Goal: Find specific page/section: Locate a particular part of the current website

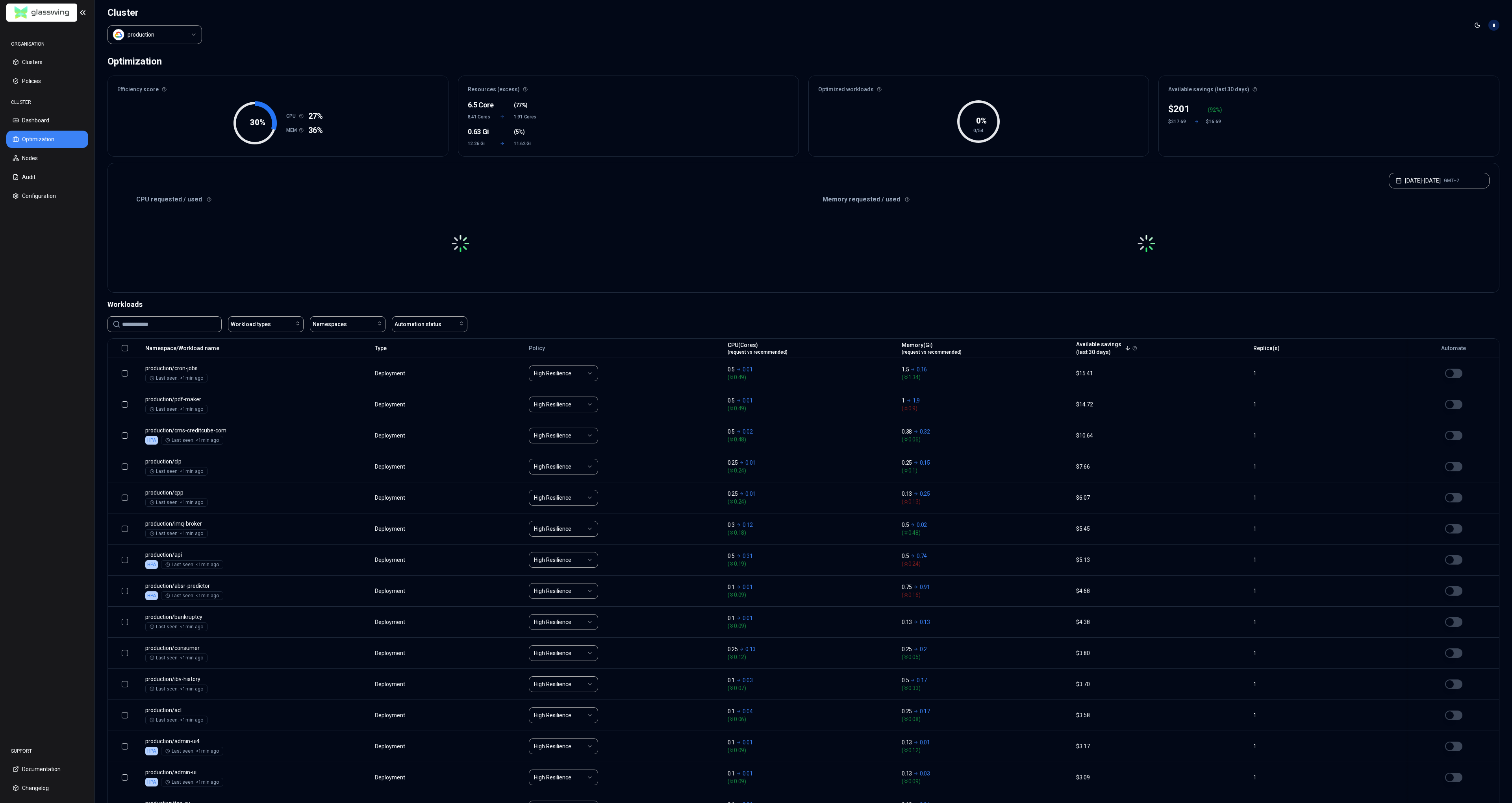
click at [155, 28] on html "ORGANISATION Clusters Policies CLUSTER Dashboard Optimization Nodes Audit Confi…" at bounding box center [756, 401] width 1512 height 803
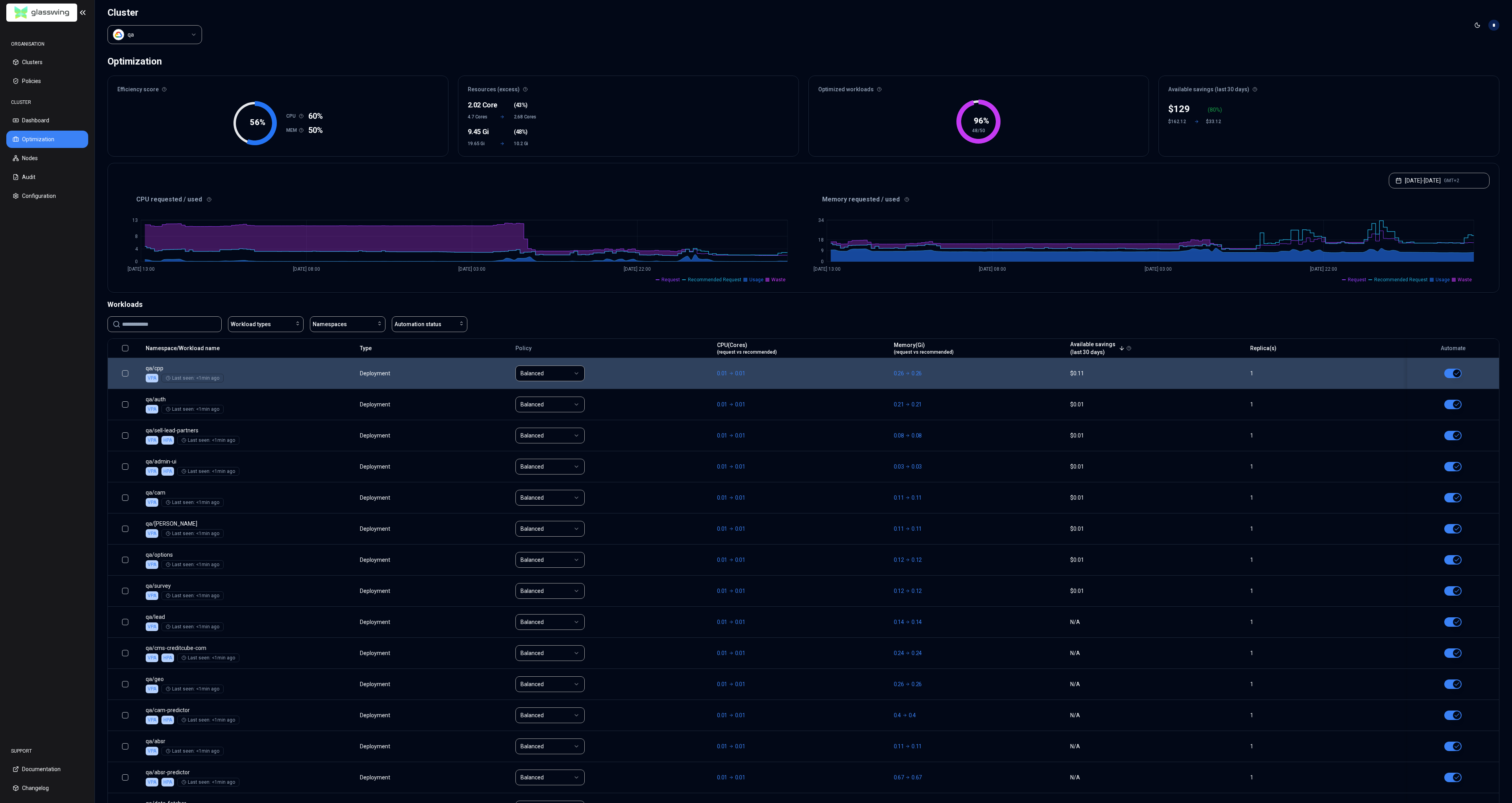
click at [550, 372] on html "ORGANISATION Clusters Policies CLUSTER Dashboard Optimization Nodes Audit Confi…" at bounding box center [756, 401] width 1512 height 803
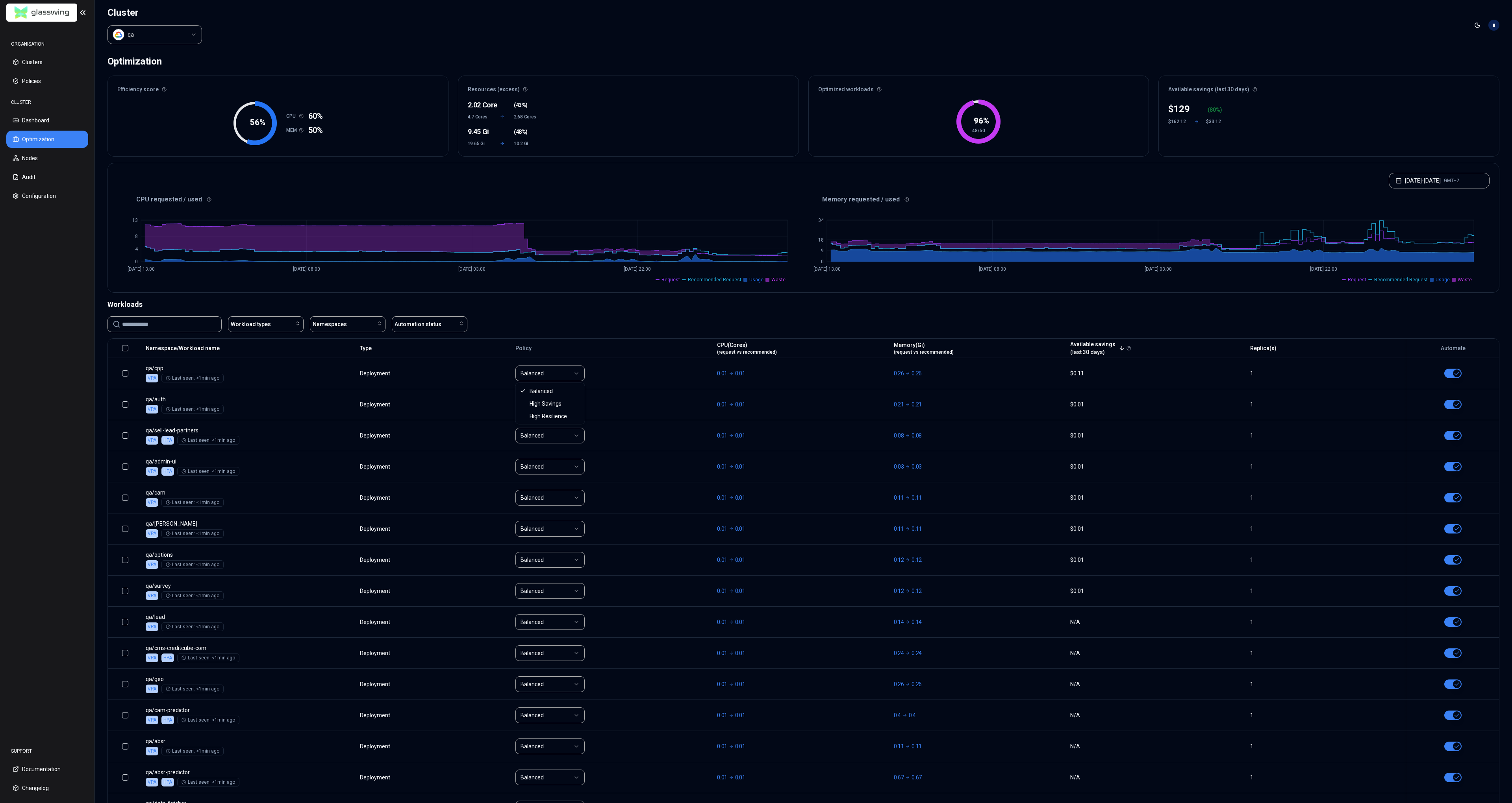
click at [641, 357] on html "ORGANISATION Clusters Policies CLUSTER Dashboard Optimization Nodes Audit Confi…" at bounding box center [756, 401] width 1512 height 803
click at [157, 36] on html "ORGANISATION Clusters Policies CLUSTER Dashboard Optimization Nodes Audit Confi…" at bounding box center [756, 401] width 1512 height 803
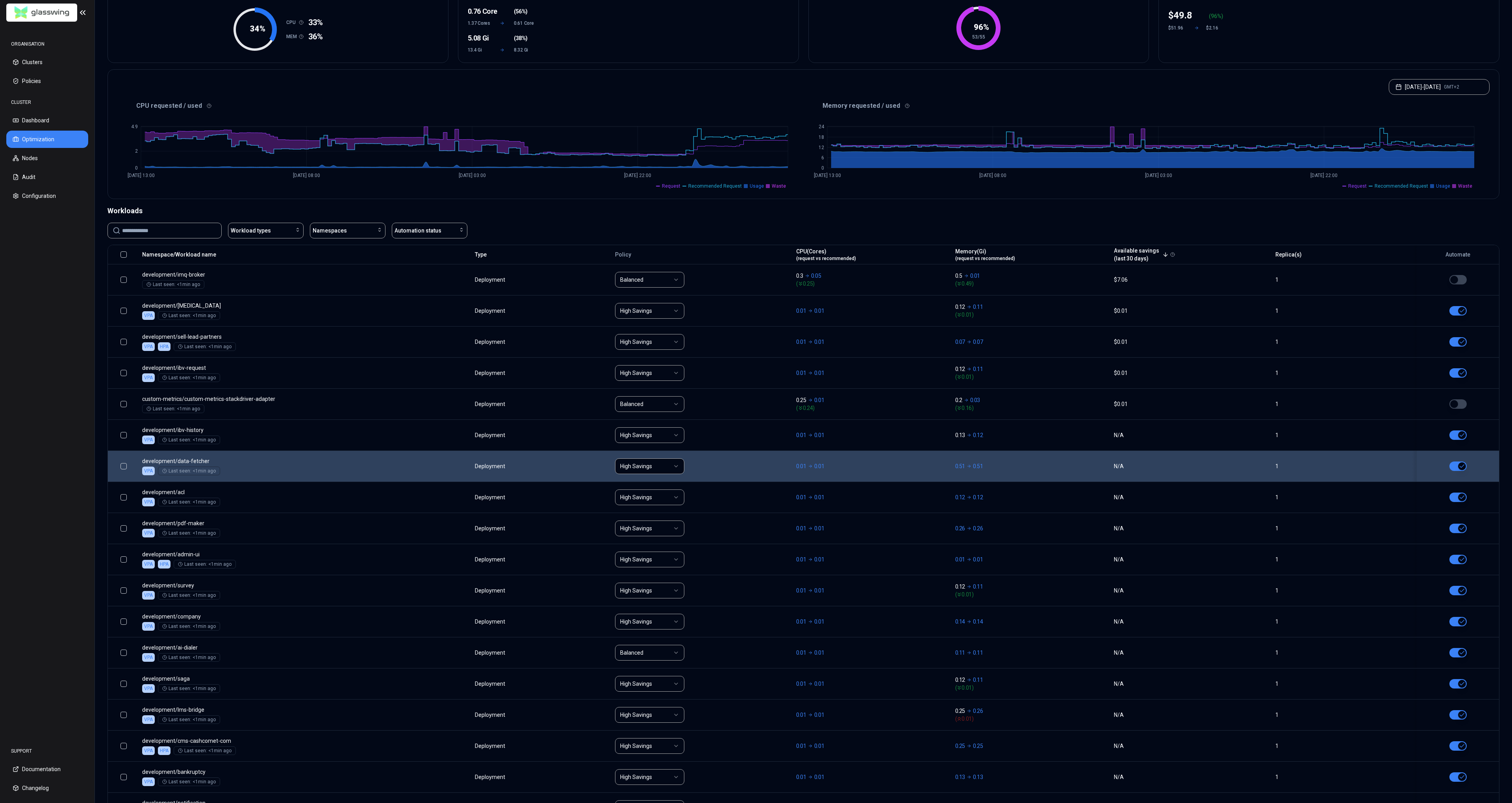
scroll to position [94, 0]
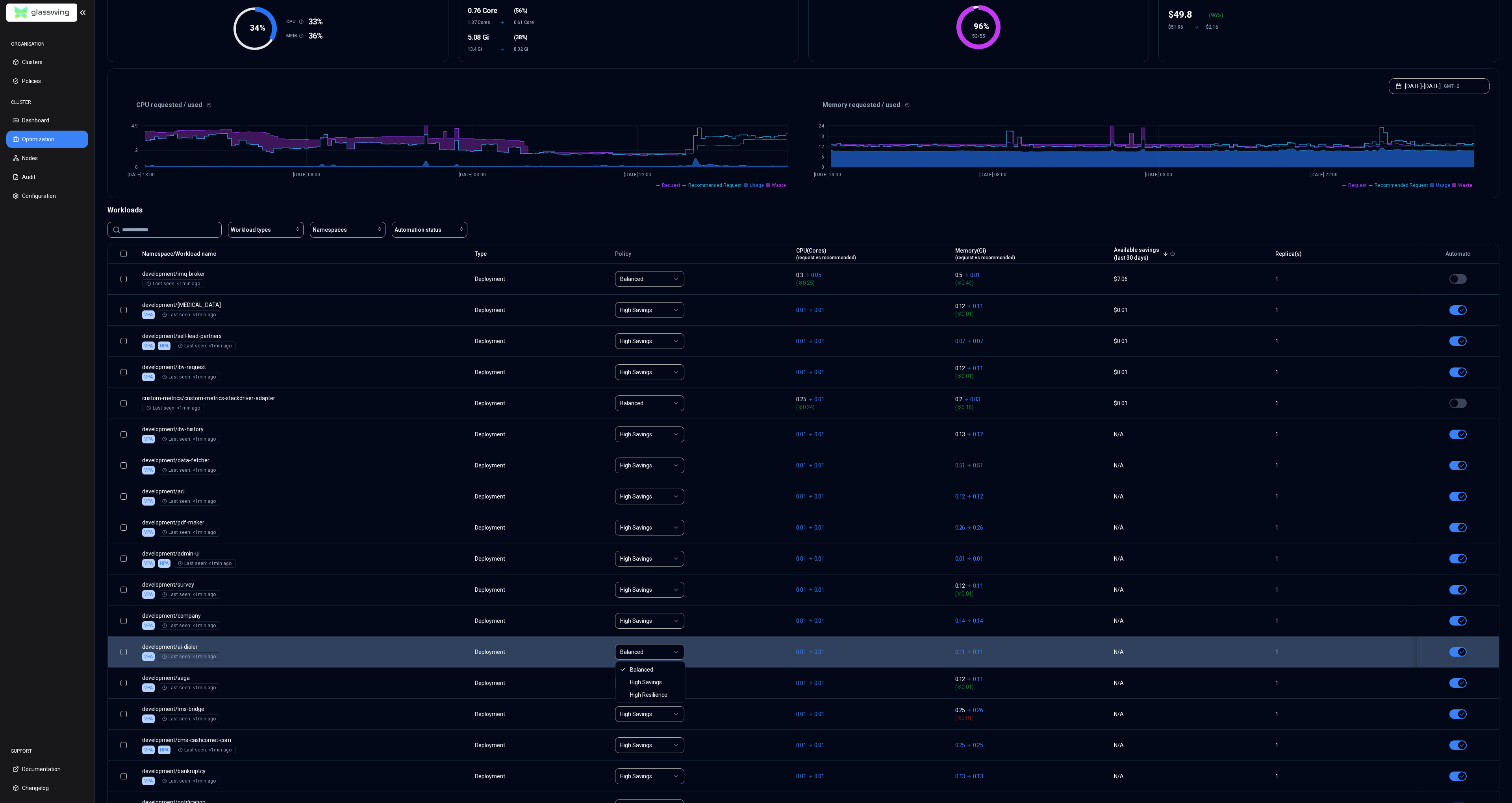
click at [654, 651] on html "ORGANISATION Clusters Policies CLUSTER Dashboard Optimization Nodes Audit Confi…" at bounding box center [756, 401] width 1512 height 803
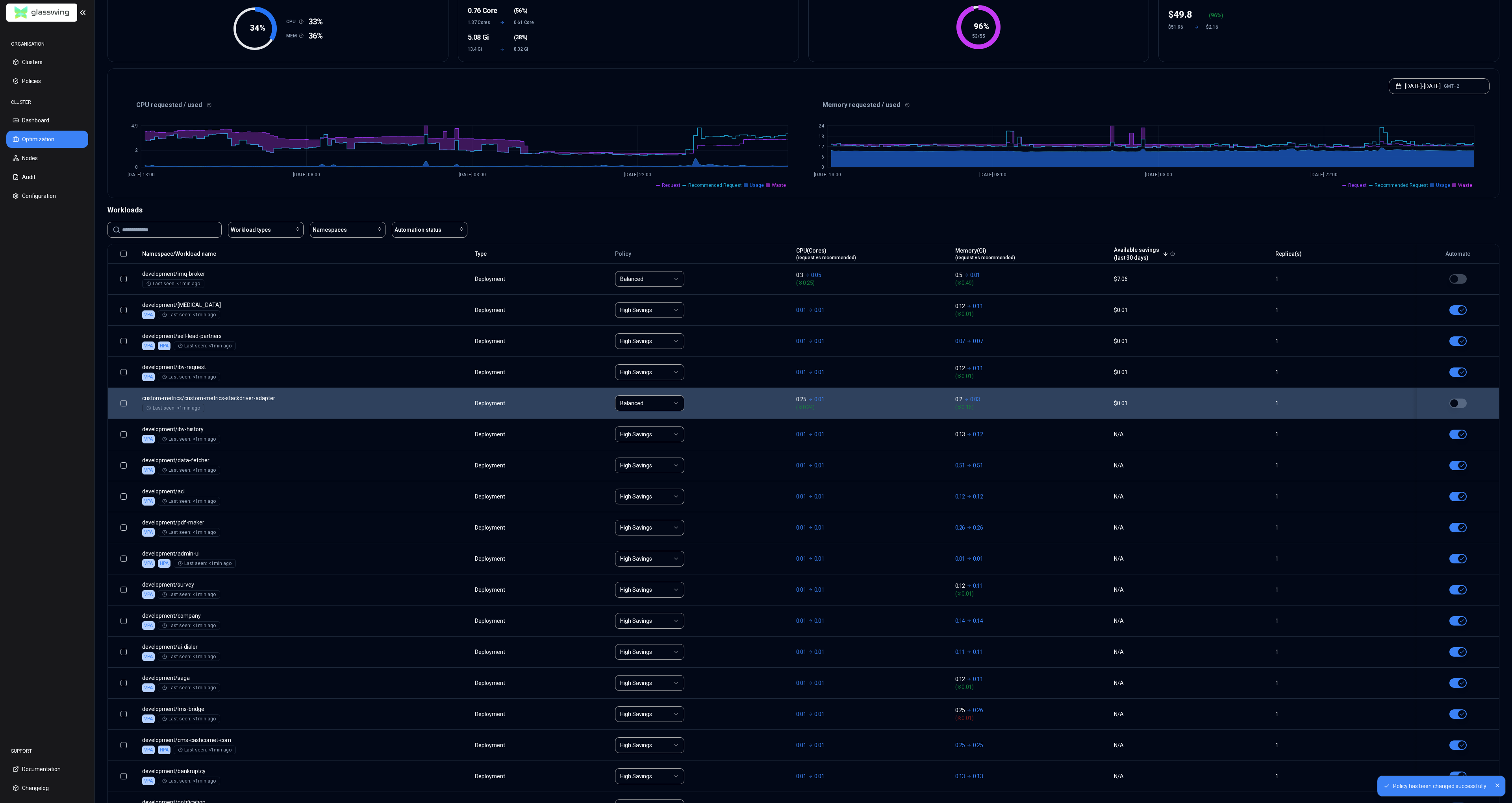
click at [655, 405] on html "Policy has been changed successfully ORGANISATION Clusters Policies CLUSTER Das…" at bounding box center [756, 401] width 1512 height 803
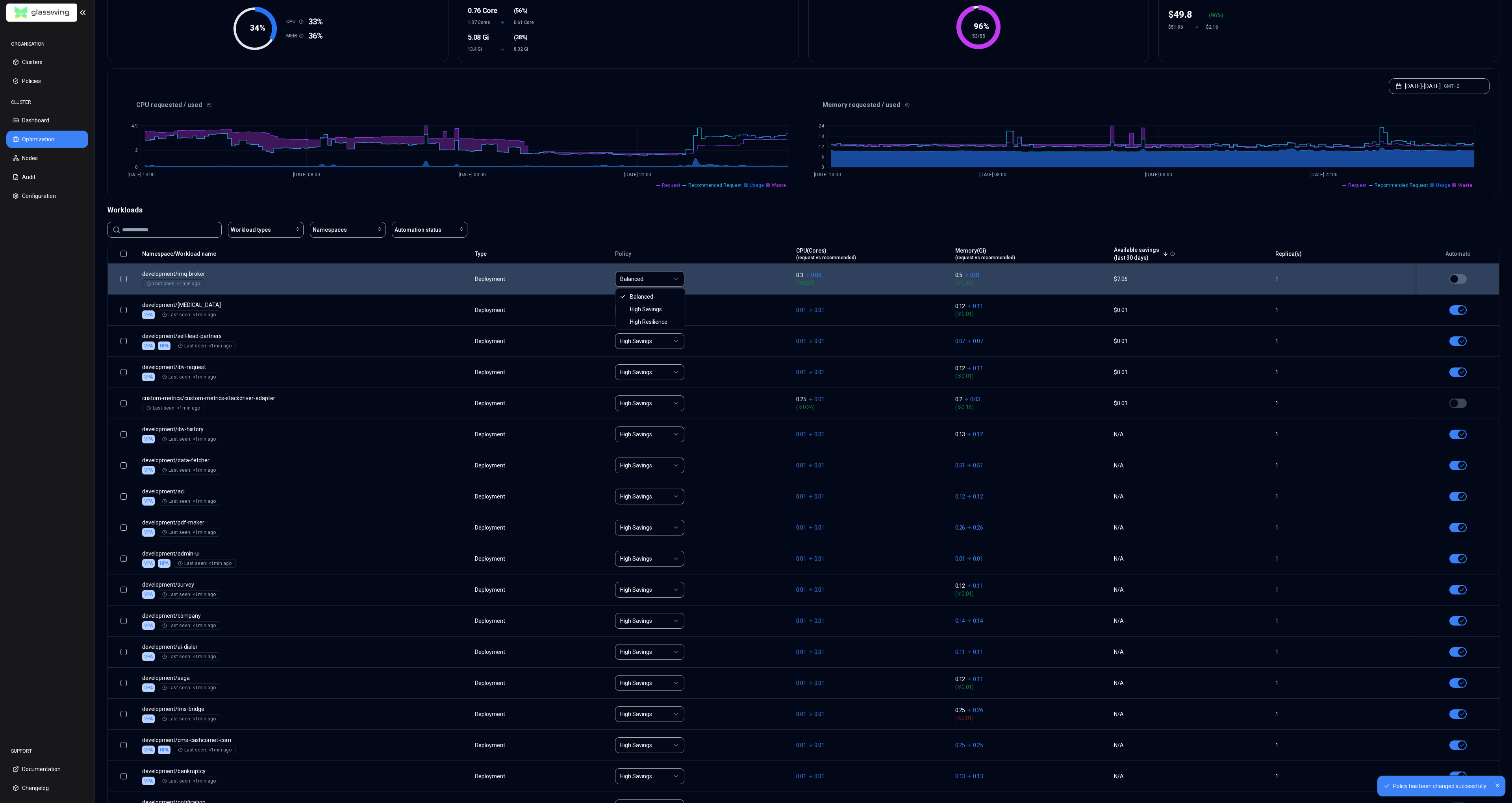
click at [657, 277] on html "Policy has been changed successfully ORGANISATION Clusters Policies CLUSTER Das…" at bounding box center [756, 401] width 1512 height 803
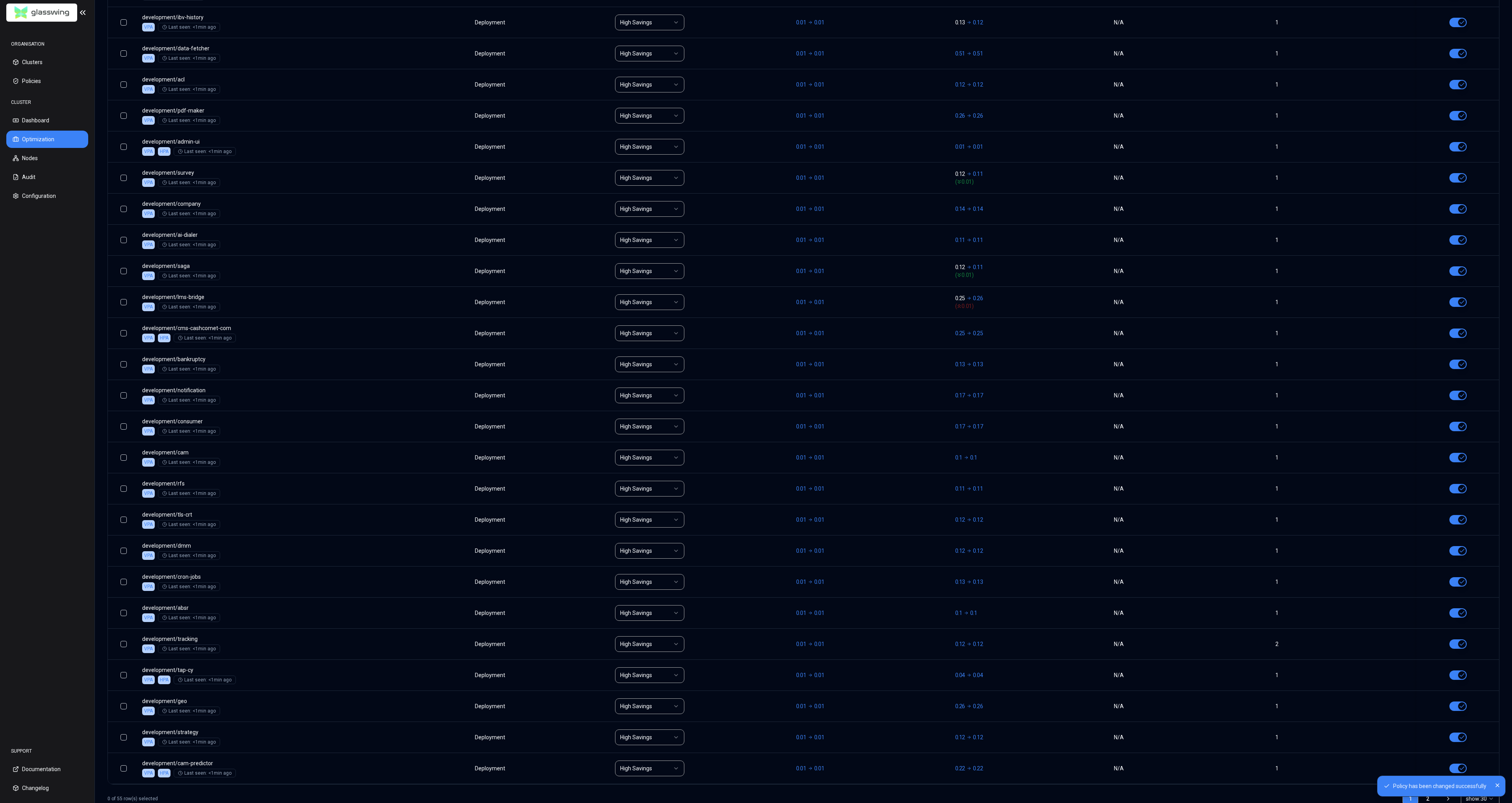
scroll to position [529, 0]
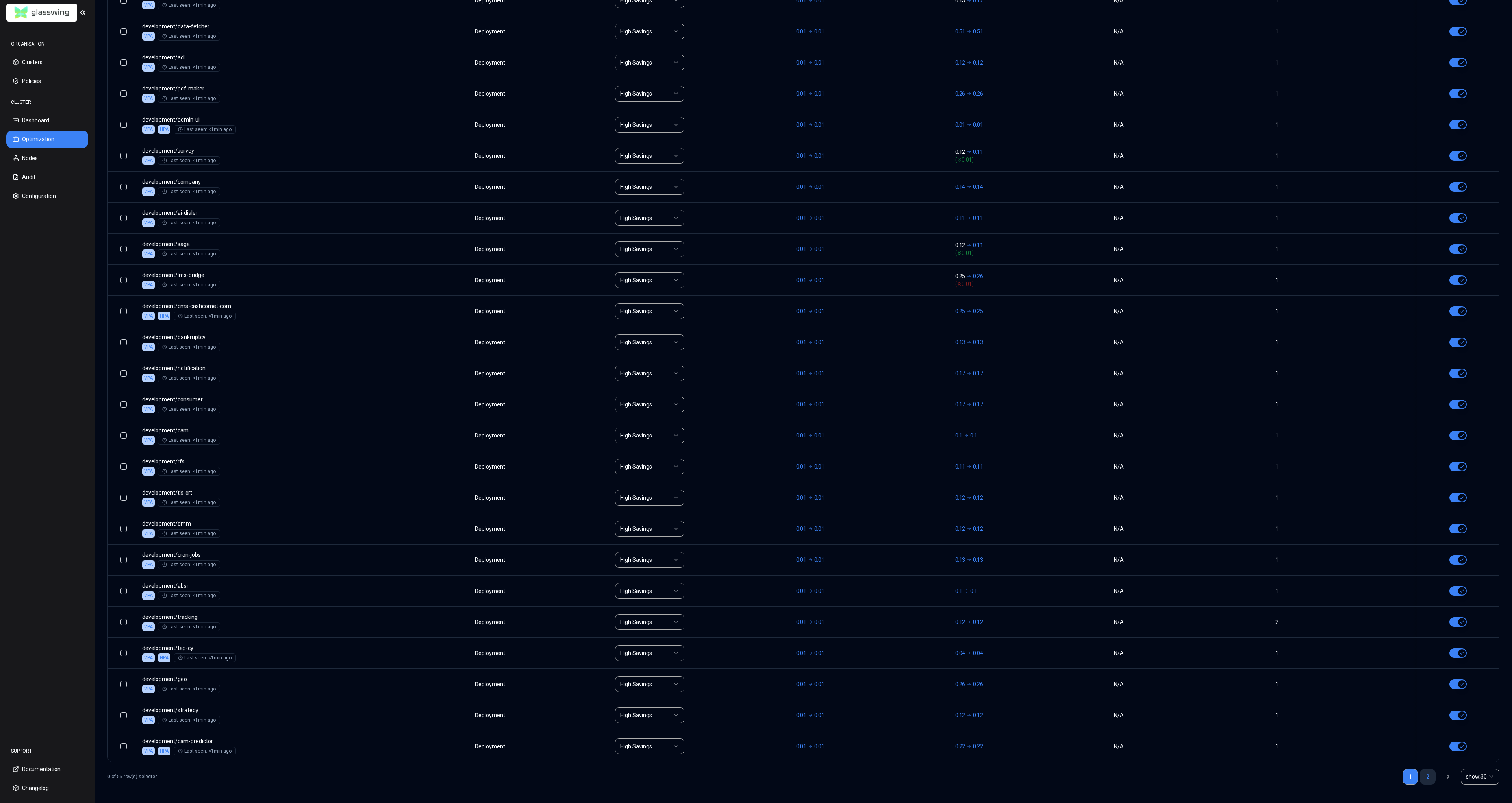
click at [1424, 776] on link "2" at bounding box center [1427, 776] width 16 height 16
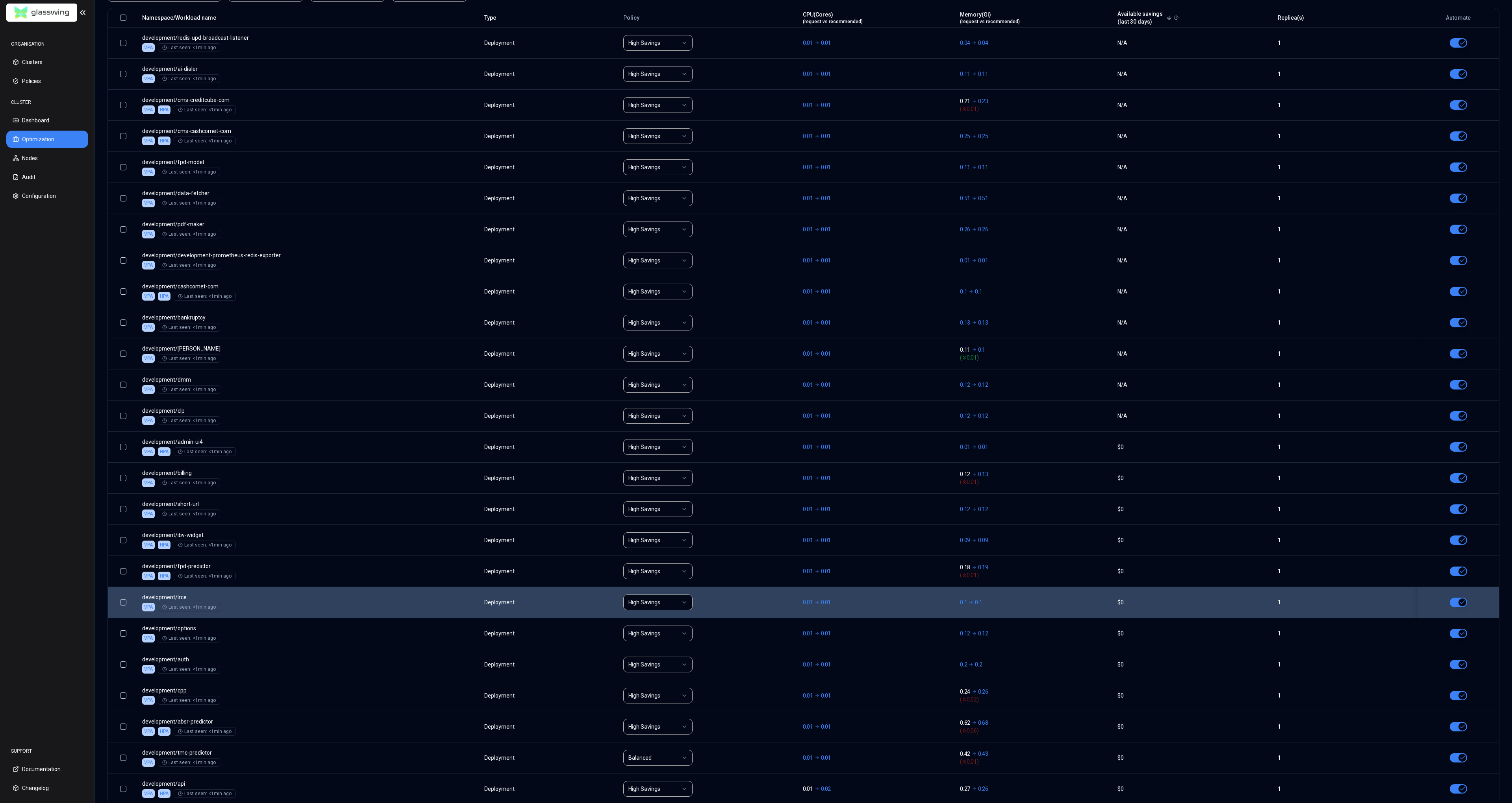
scroll to position [373, 0]
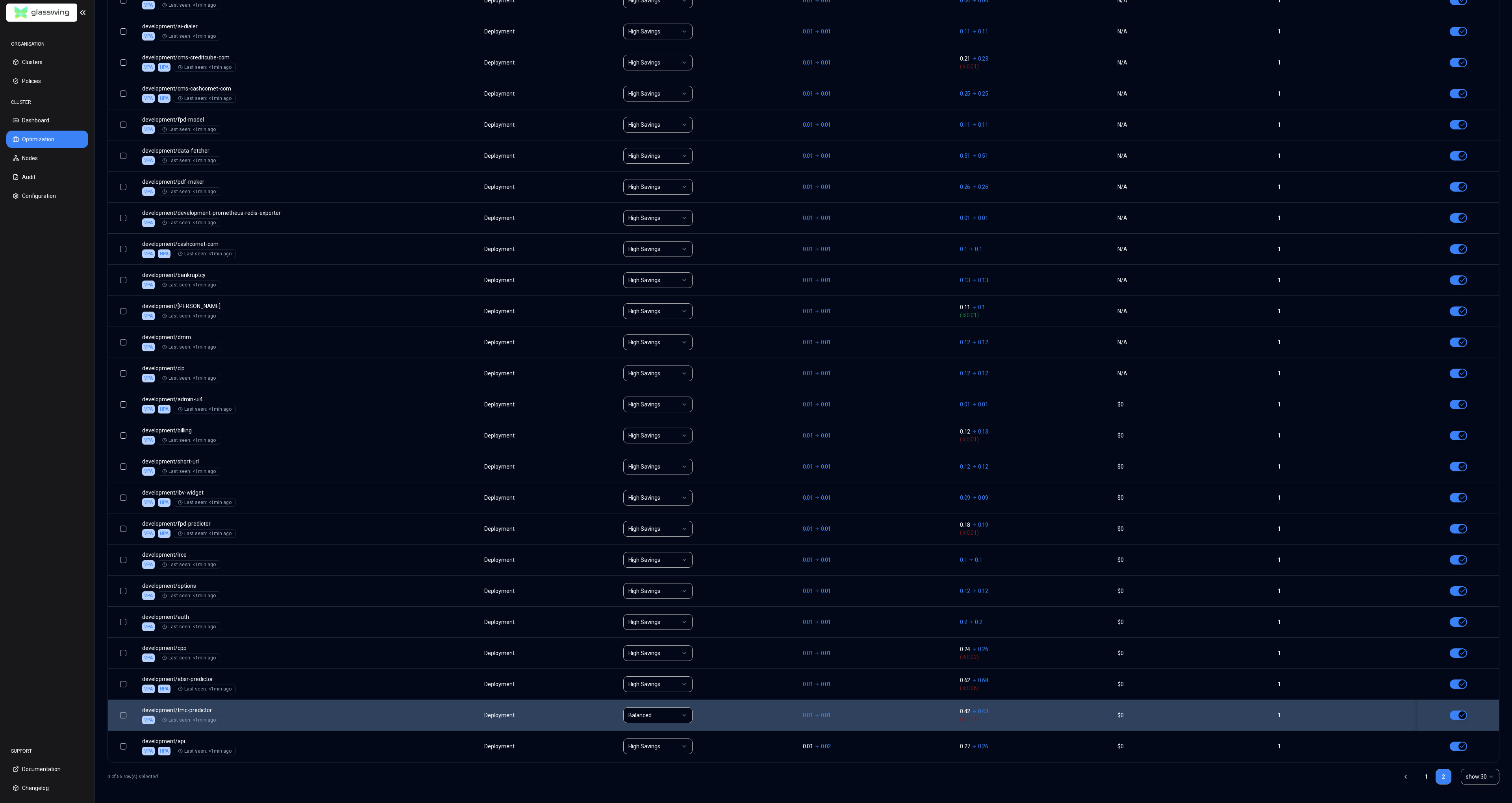
click at [673, 714] on html "ORGANISATION Clusters Policies CLUSTER Dashboard Optimization Nodes Audit Confi…" at bounding box center [756, 401] width 1512 height 803
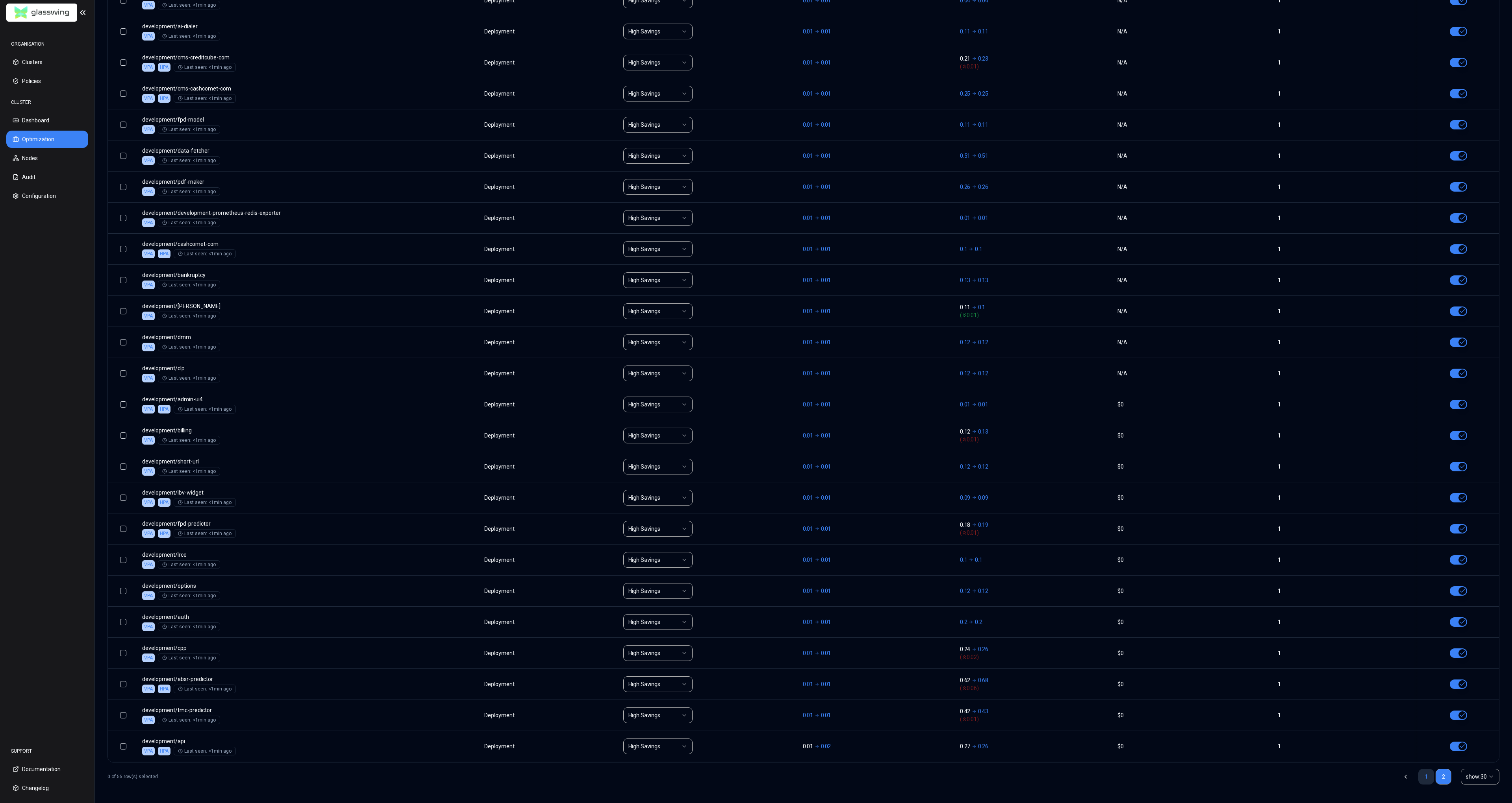
click at [1423, 779] on link "1" at bounding box center [1426, 776] width 16 height 16
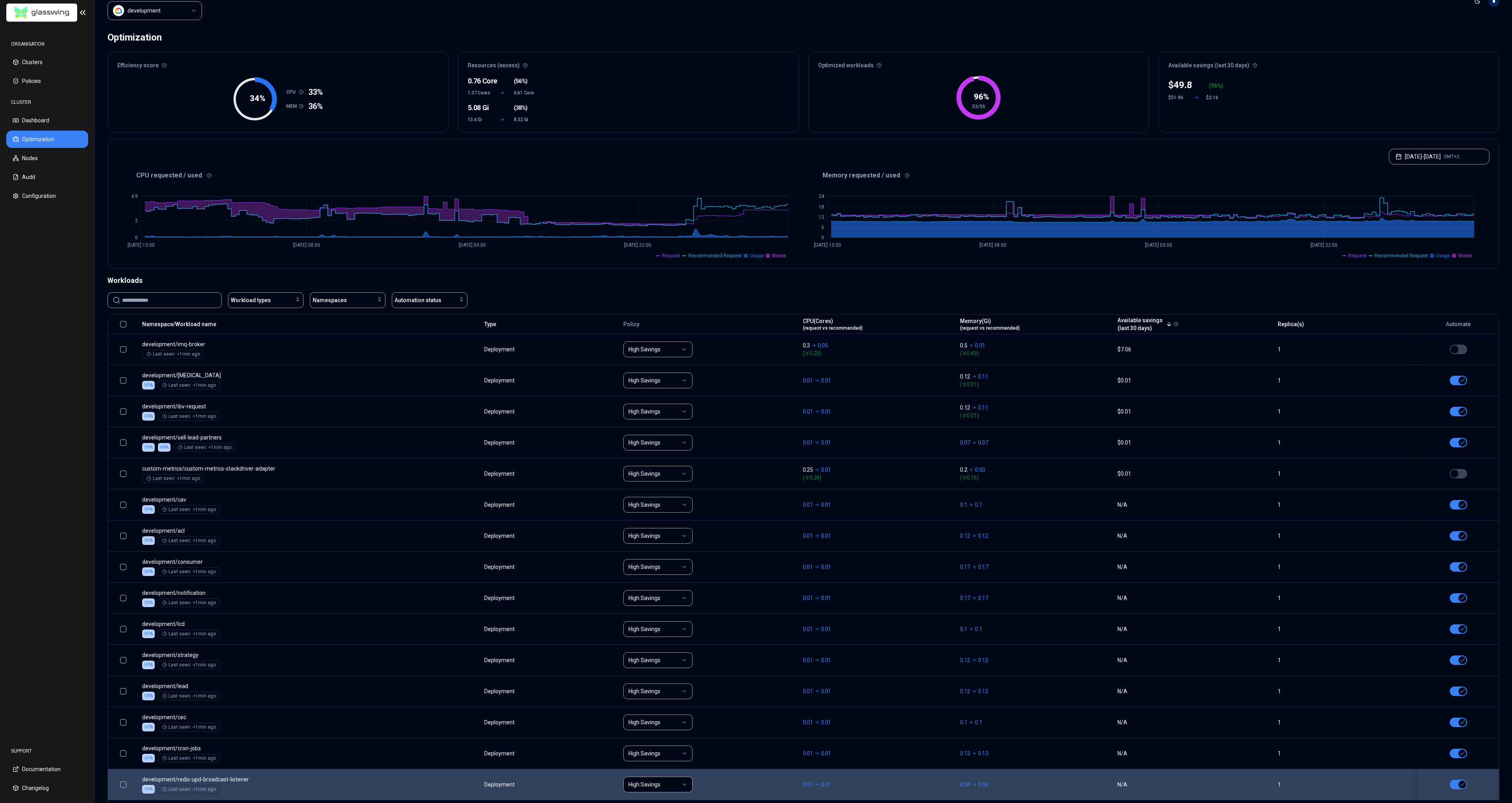
scroll to position [0, 0]
